Goal: Check status: Check status

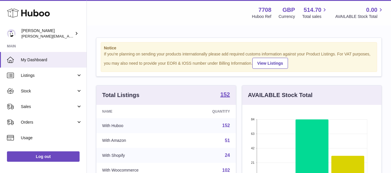
scroll to position [90, 139]
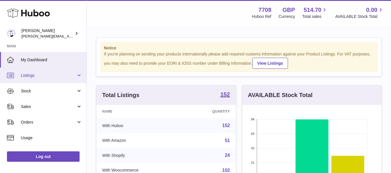
click at [42, 76] on span "Listings" at bounding box center [48, 75] width 55 height 5
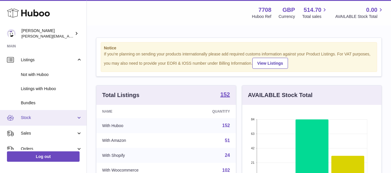
scroll to position [29, 0]
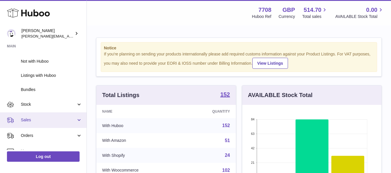
click at [34, 121] on span "Sales" at bounding box center [48, 119] width 55 height 5
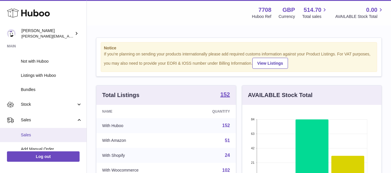
click at [30, 134] on span "Sales" at bounding box center [51, 134] width 61 height 5
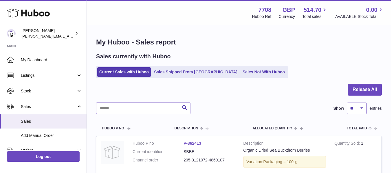
click at [115, 113] on input "text" at bounding box center [143, 109] width 94 height 12
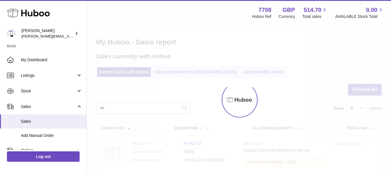
type input "***"
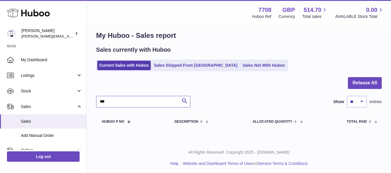
scroll to position [9, 0]
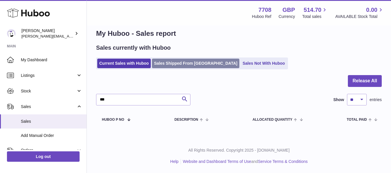
click at [177, 59] on link "Sales Shipped From [GEOGRAPHIC_DATA]" at bounding box center [195, 64] width 87 height 10
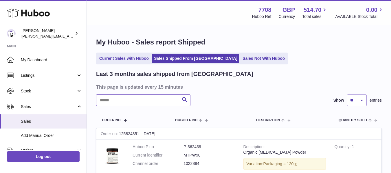
click at [141, 98] on input "text" at bounding box center [143, 101] width 94 height 12
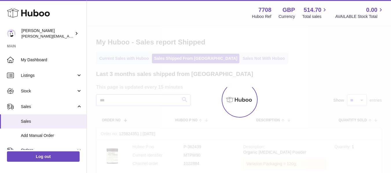
type input "***"
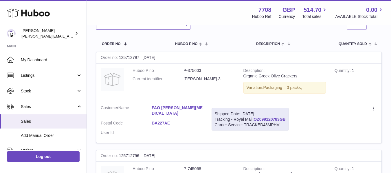
scroll to position [87, 0]
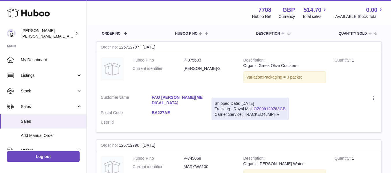
click at [259, 109] on link "OZ099120783GB" at bounding box center [269, 109] width 32 height 5
